Goal: Information Seeking & Learning: Understand process/instructions

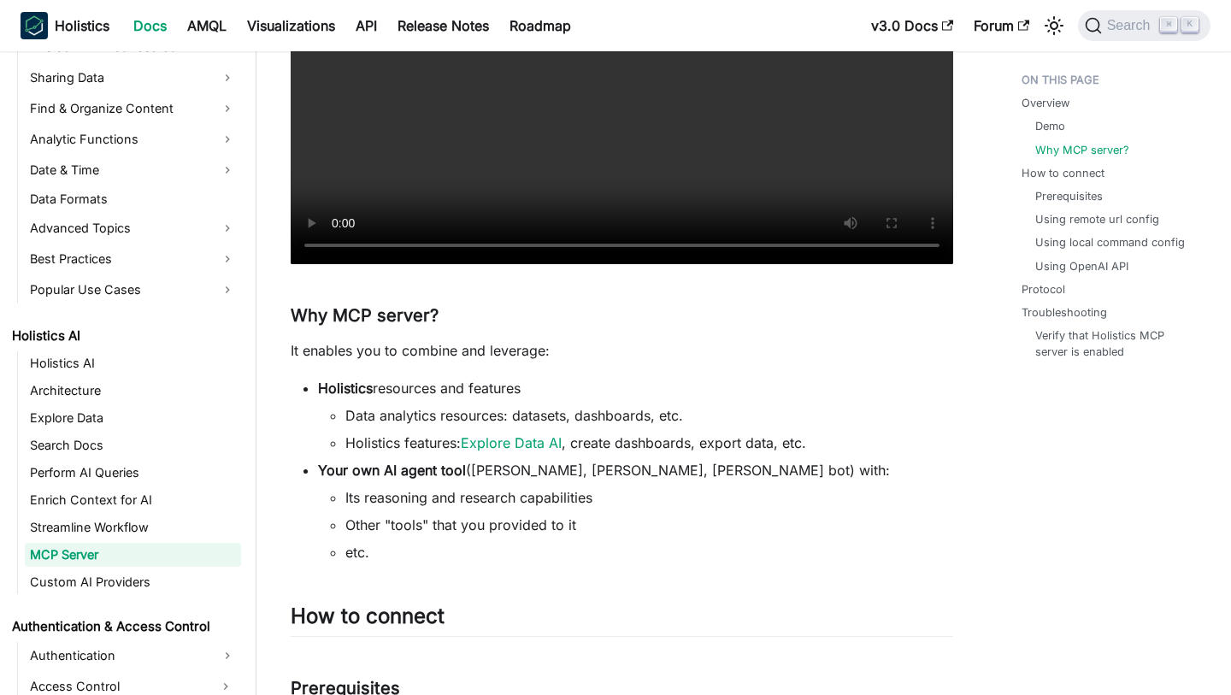
scroll to position [517, 0]
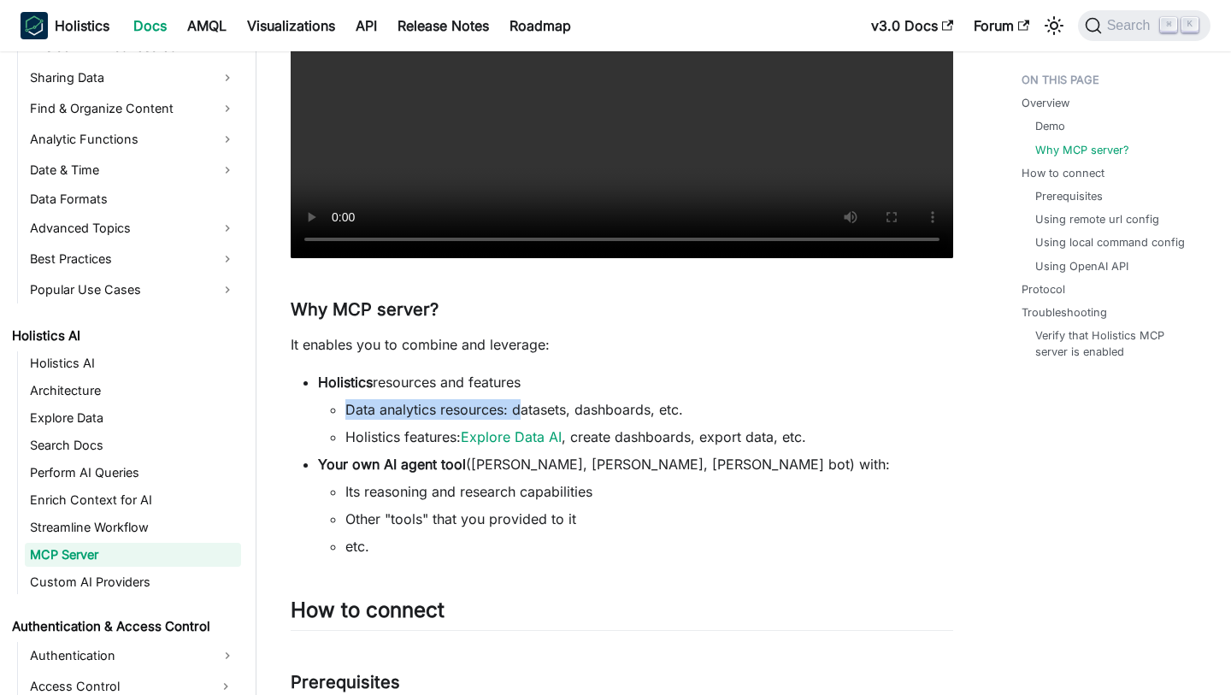
drag, startPoint x: 379, startPoint y: 397, endPoint x: 524, endPoint y: 409, distance: 145.7
click at [524, 409] on li "Holistics resources and features Data analytics resources: datasets, dashboards…" at bounding box center [635, 409] width 635 height 75
click at [524, 409] on li "Data analytics resources: datasets, dashboards, etc." at bounding box center [649, 409] width 608 height 21
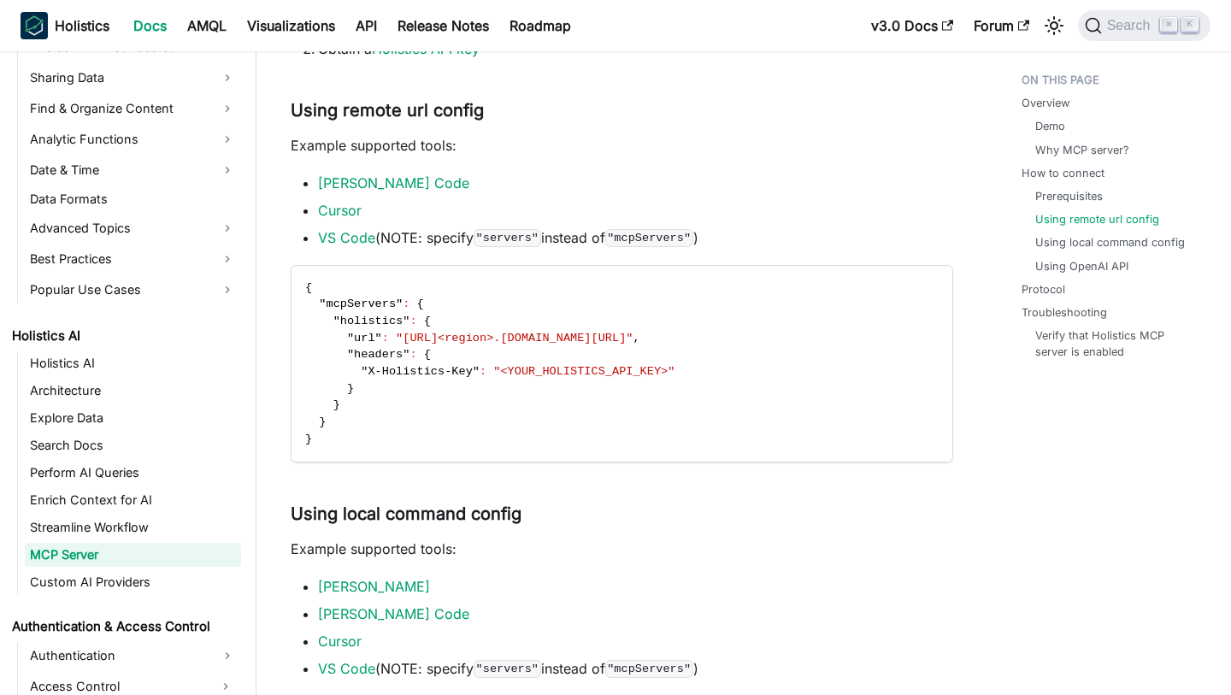
scroll to position [1428, 0]
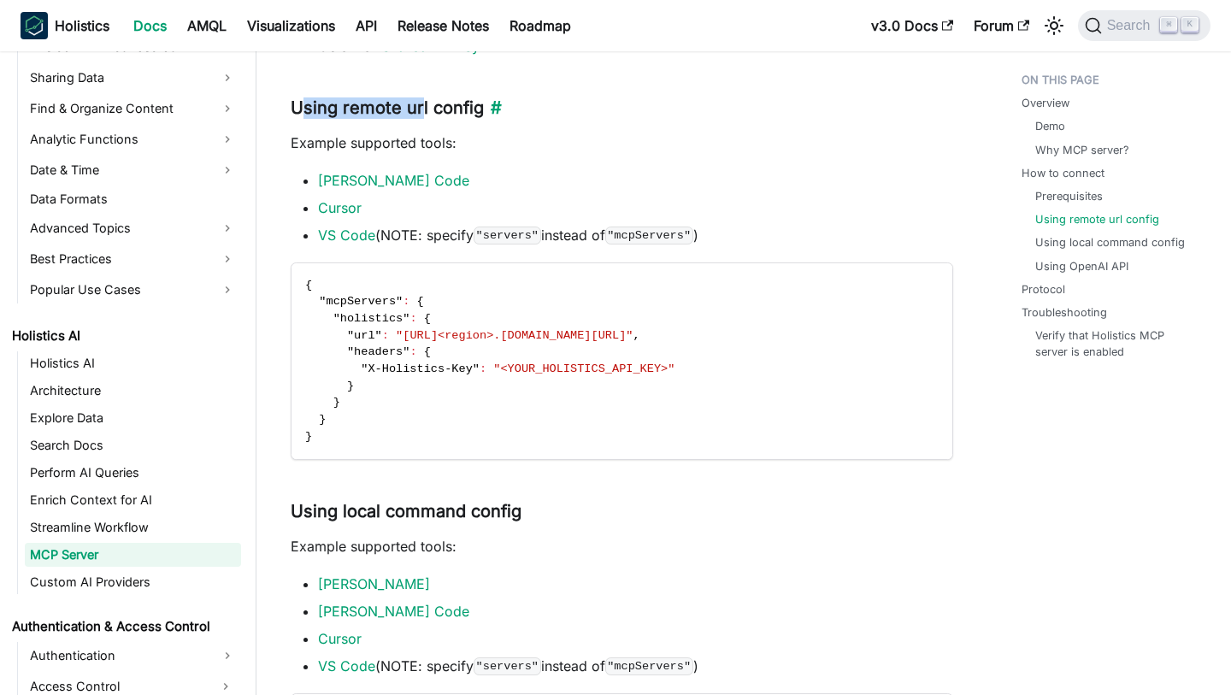
drag, startPoint x: 297, startPoint y: 108, endPoint x: 421, endPoint y: 103, distance: 123.2
click at [421, 103] on h3 "Using remote url config ​" at bounding box center [622, 107] width 662 height 21
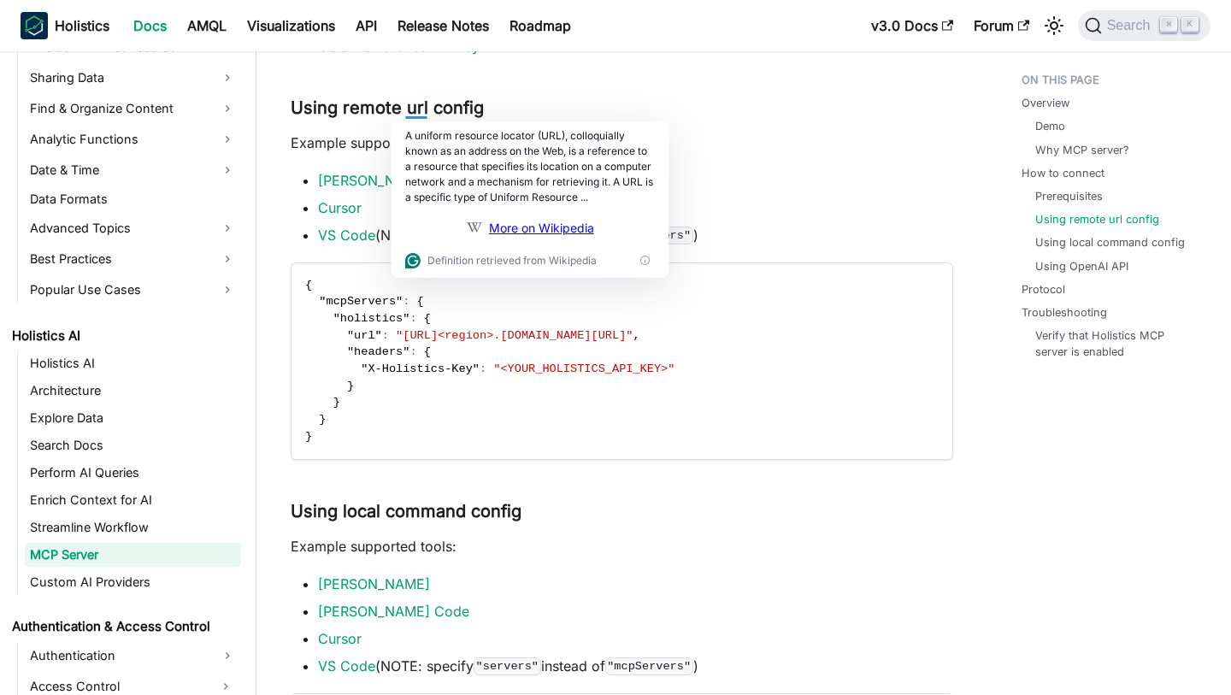
click at [358, 144] on p "Example supported tools:" at bounding box center [622, 142] width 662 height 21
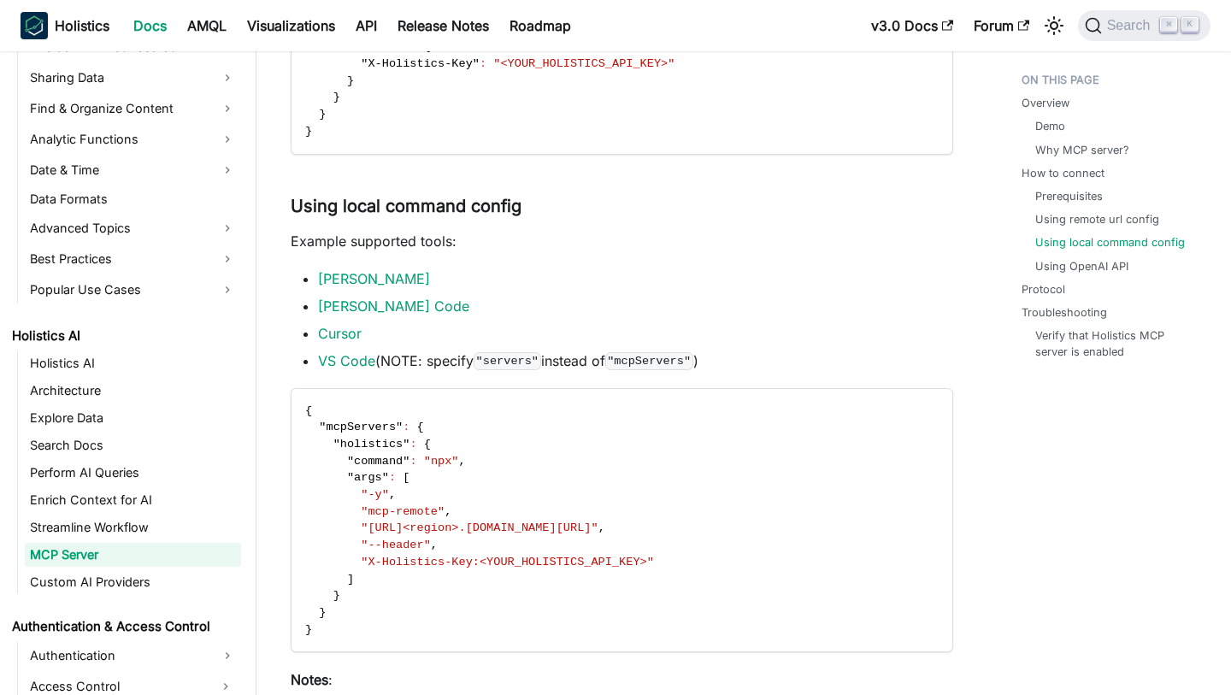
scroll to position [1746, 0]
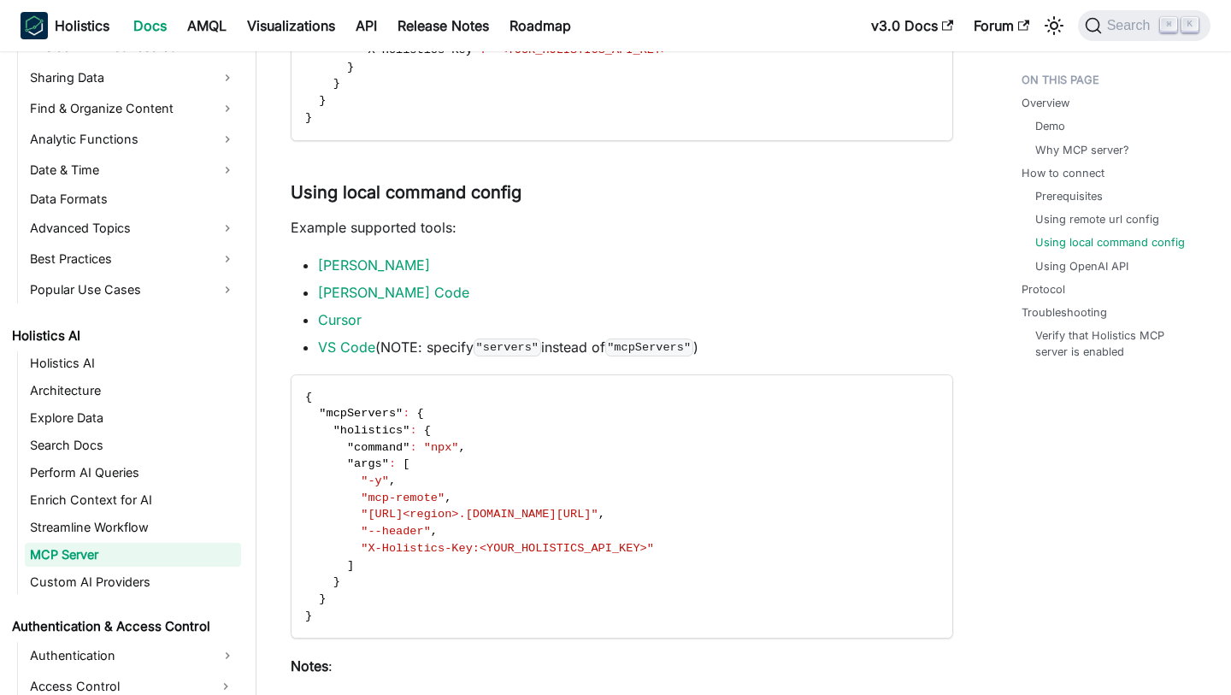
drag, startPoint x: 380, startPoint y: 206, endPoint x: 454, endPoint y: 214, distance: 73.9
click at [454, 214] on div "Holistics MCP Server Overview ​ Holistics provides an MCP server that lets your…" at bounding box center [622, 584] width 662 height 4460
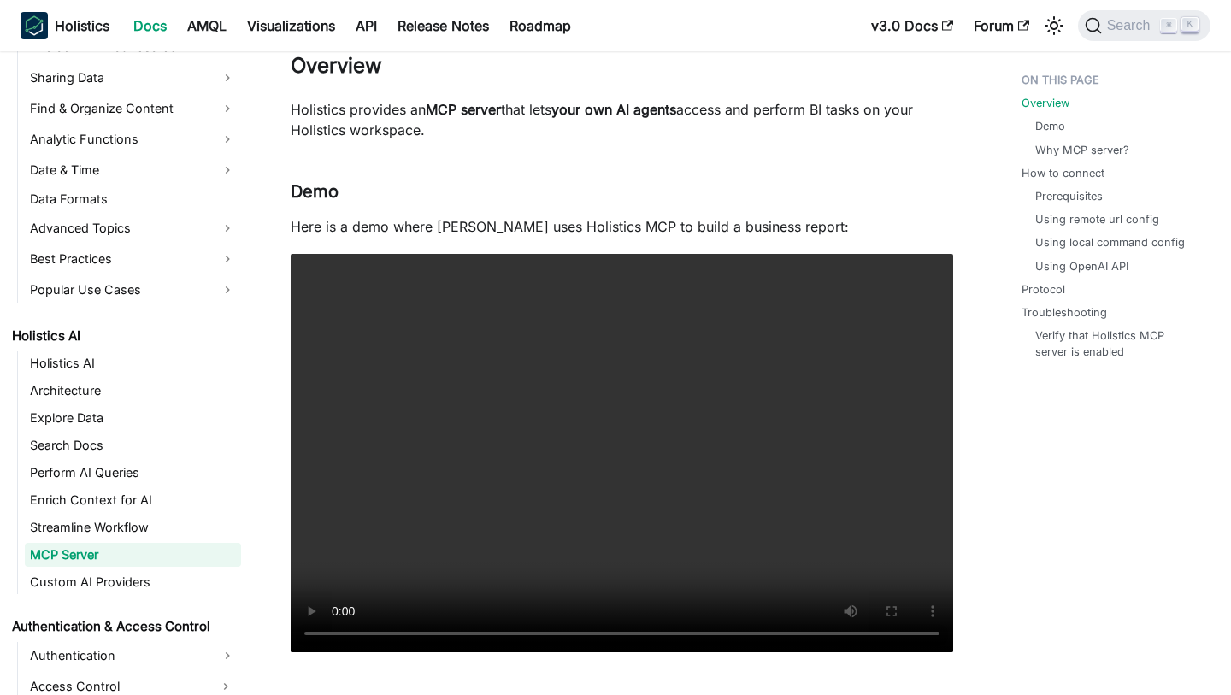
scroll to position [0, 0]
